Goal: Navigation & Orientation: Understand site structure

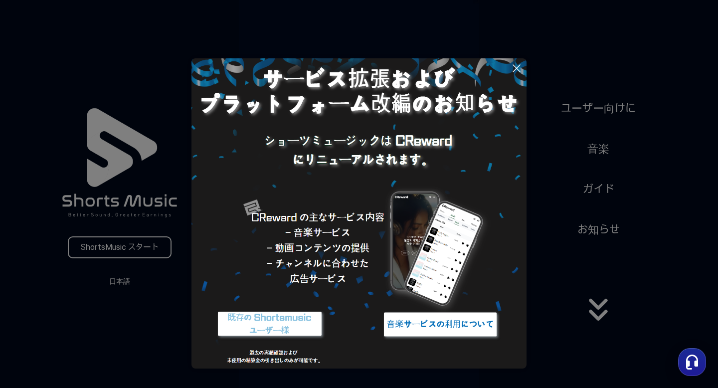
scroll to position [24, 0]
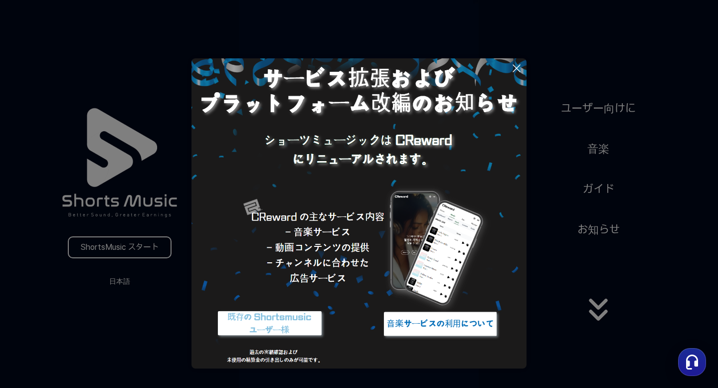
click at [617, 112] on button at bounding box center [359, 194] width 718 height 388
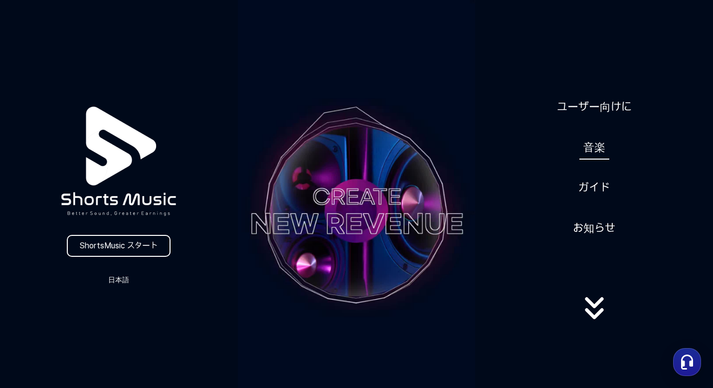
click at [600, 150] on link "音楽" at bounding box center [594, 147] width 30 height 24
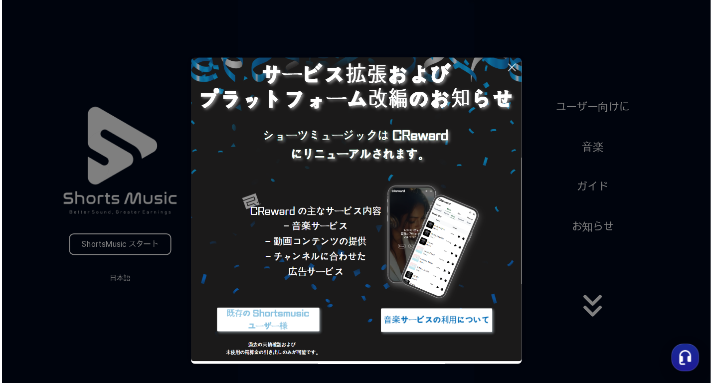
scroll to position [28, 0]
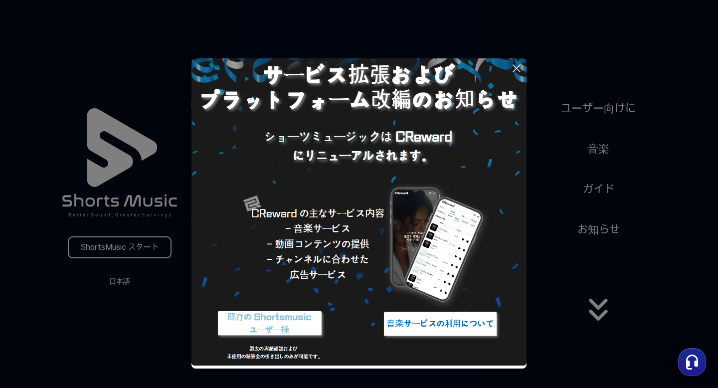
click at [605, 153] on button at bounding box center [359, 194] width 718 height 388
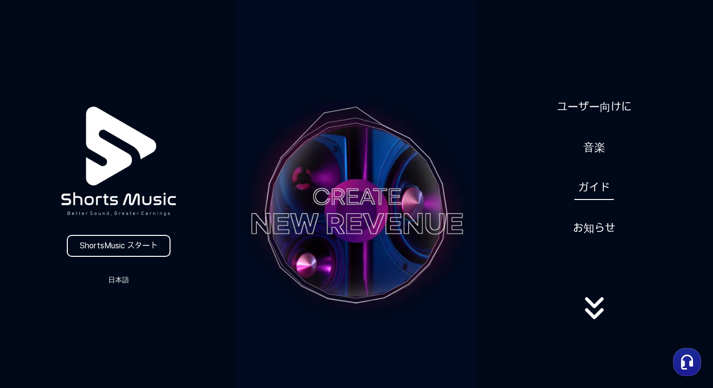
click at [596, 191] on link "ガイド" at bounding box center [593, 187] width 39 height 24
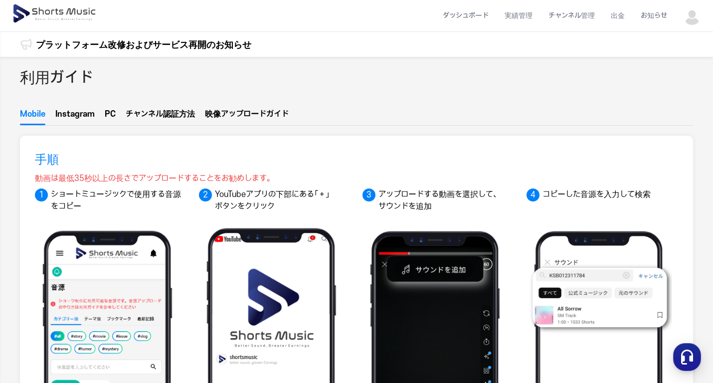
click at [29, 10] on img at bounding box center [55, 14] width 86 height 28
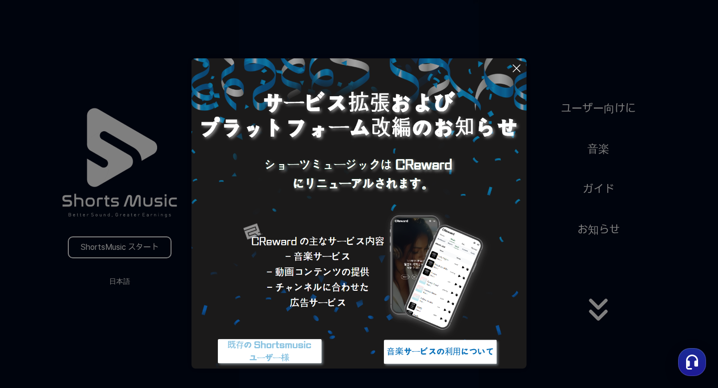
click at [592, 190] on button at bounding box center [359, 194] width 718 height 388
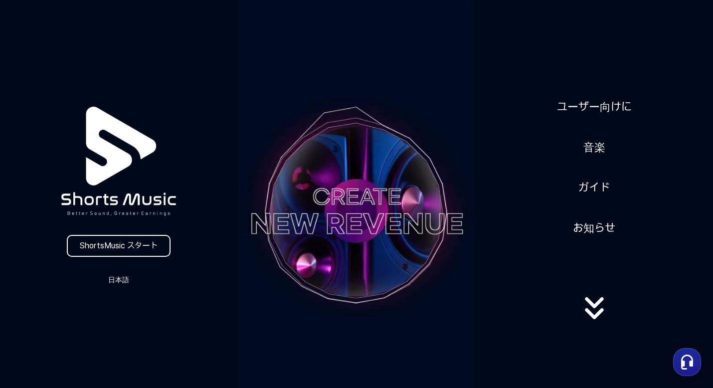
click at [385, 215] on video at bounding box center [357, 211] width 238 height 422
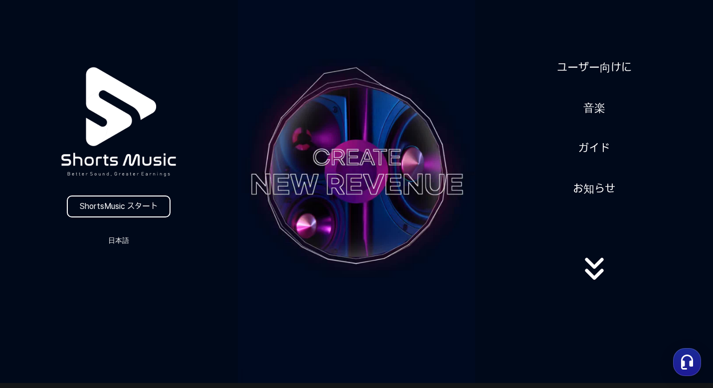
scroll to position [44, 0]
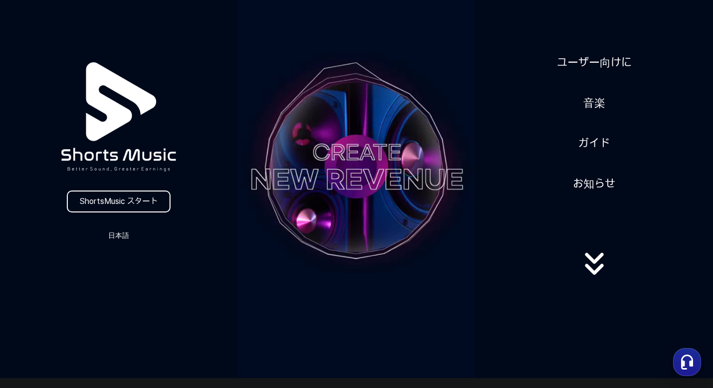
click at [385, 207] on video at bounding box center [357, 167] width 238 height 422
click at [383, 141] on video at bounding box center [357, 167] width 238 height 422
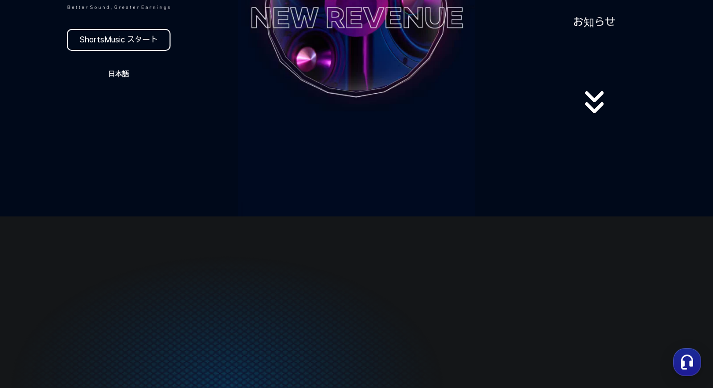
click at [129, 73] on button "日本語" at bounding box center [119, 74] width 48 height 14
click at [112, 116] on button "日本語" at bounding box center [119, 116] width 40 height 10
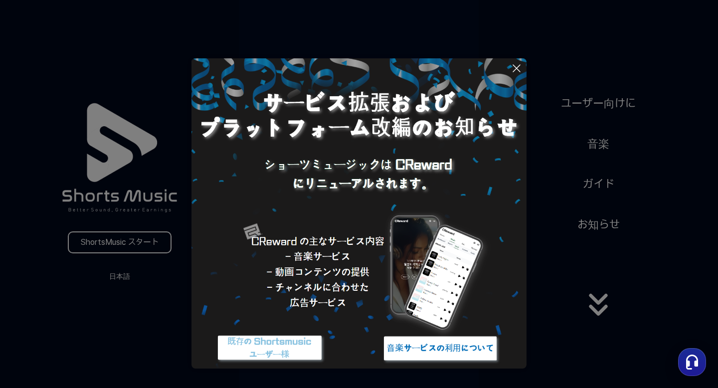
click at [319, 254] on img at bounding box center [358, 225] width 335 height 335
click at [315, 269] on img at bounding box center [358, 225] width 335 height 335
click at [321, 299] on img at bounding box center [358, 225] width 335 height 335
click at [422, 351] on img at bounding box center [440, 348] width 125 height 37
